Goal: Find specific page/section: Find specific page/section

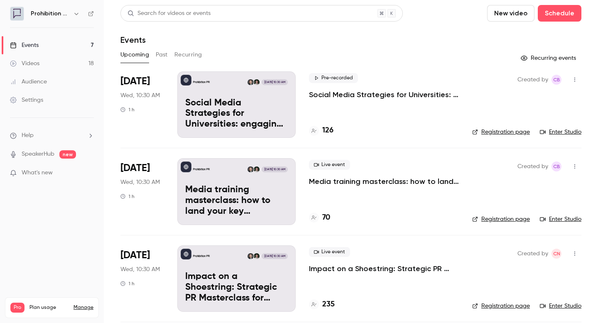
click at [418, 40] on div "Events" at bounding box center [350, 40] width 461 height 10
click at [333, 37] on div "Events" at bounding box center [350, 40] width 461 height 10
click at [344, 38] on div "Events" at bounding box center [350, 40] width 461 height 10
